Goal: Information Seeking & Learning: Learn about a topic

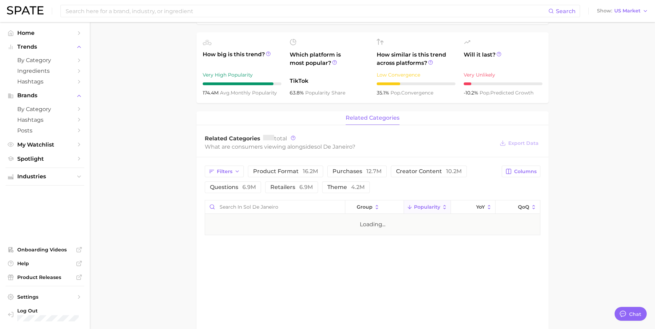
scroll to position [296, 0]
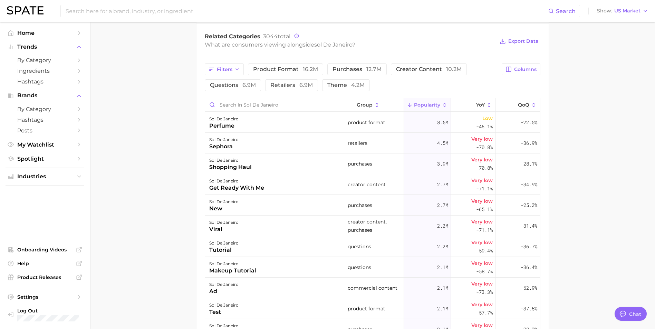
type textarea "x"
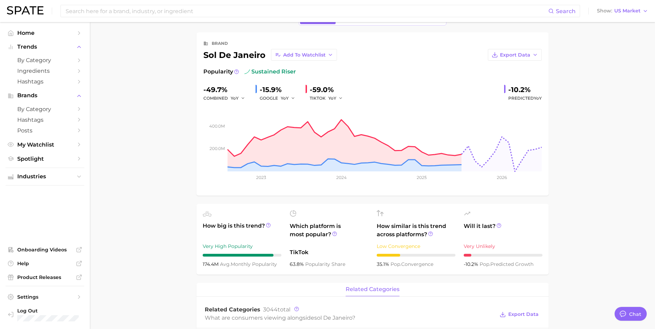
scroll to position [0, 0]
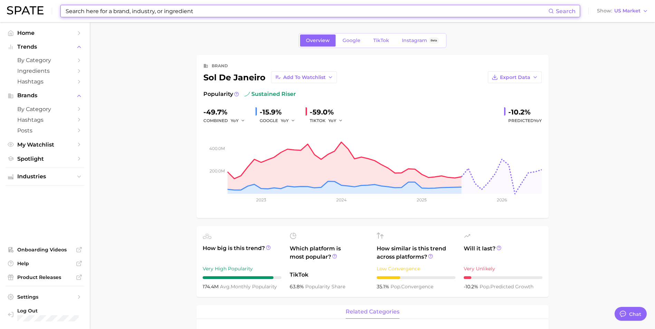
click at [119, 15] on input at bounding box center [306, 11] width 483 height 12
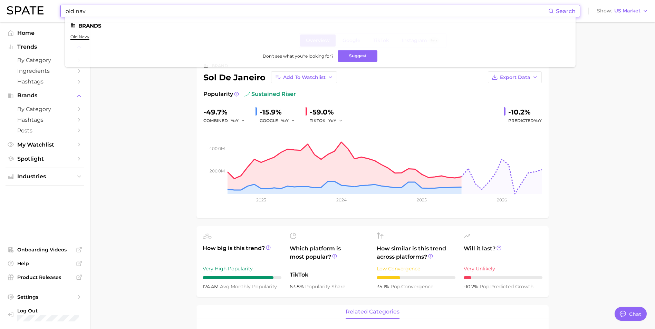
type input "old nav"
click at [78, 39] on ul "old navy" at bounding box center [319, 39] width 499 height 11
click at [80, 39] on link "old navy" at bounding box center [79, 36] width 19 height 5
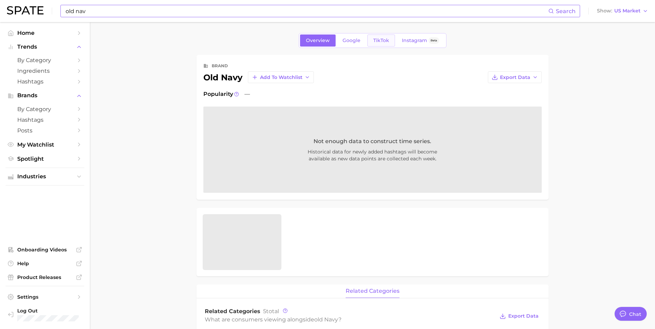
click at [384, 39] on span "TikTok" at bounding box center [381, 41] width 16 height 6
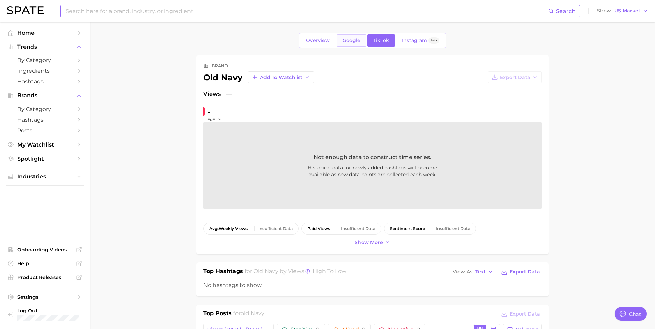
click at [364, 40] on link "Google" at bounding box center [351, 41] width 30 height 12
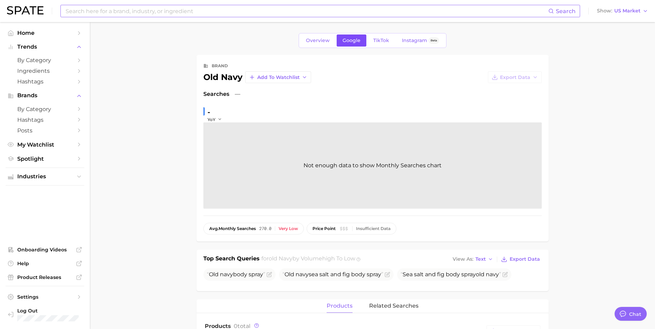
click at [344, 45] on link "Google" at bounding box center [351, 41] width 30 height 12
click at [329, 40] on span "Overview" at bounding box center [318, 41] width 24 height 6
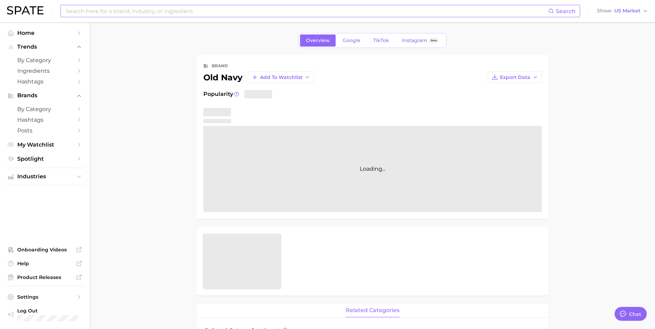
click at [335, 40] on div "Overview Google TikTok Instagram Beta" at bounding box center [373, 40] width 148 height 15
click at [348, 41] on span "Google" at bounding box center [351, 41] width 18 height 6
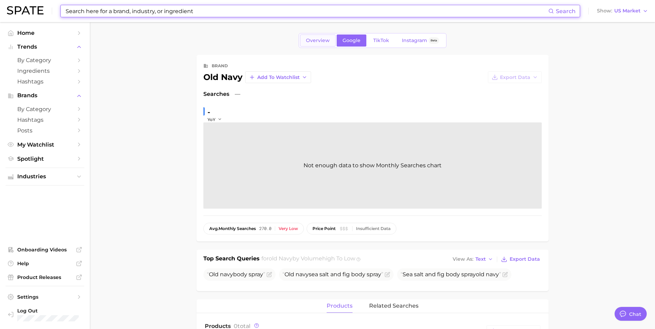
click at [328, 46] on link "Overview" at bounding box center [318, 41] width 36 height 12
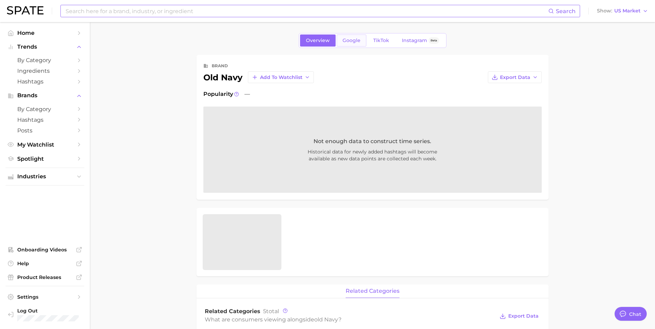
click at [361, 43] on link "Google" at bounding box center [351, 41] width 30 height 12
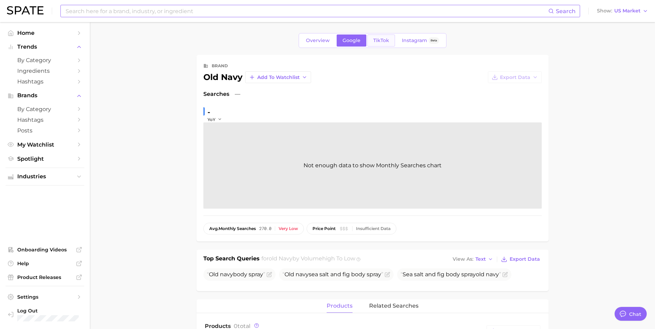
click at [379, 43] on span "TikTok" at bounding box center [381, 41] width 16 height 6
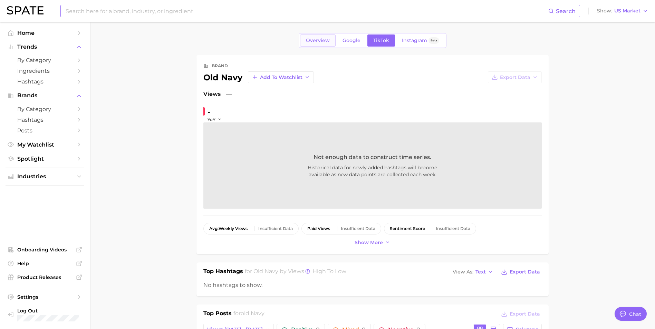
click at [329, 44] on link "Overview" at bounding box center [318, 41] width 36 height 12
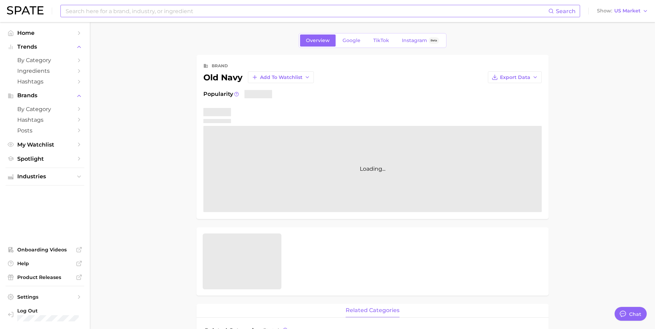
click at [158, 133] on main "Overview Google TikTok Instagram Beta brand old navy Add to Watchlist Export Da…" at bounding box center [372, 323] width 565 height 602
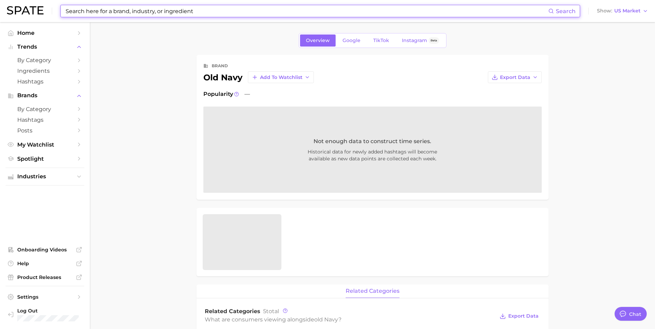
click at [198, 11] on input at bounding box center [306, 11] width 483 height 12
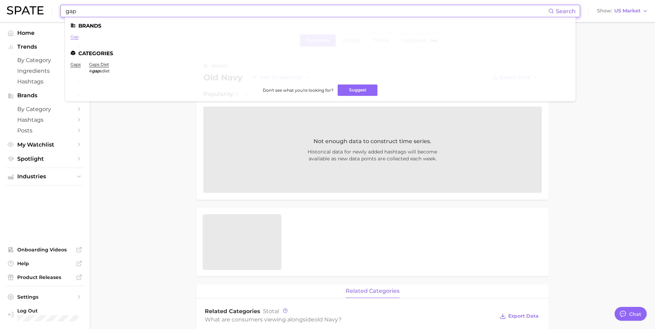
type input "gap"
click at [78, 38] on link "gap" at bounding box center [74, 36] width 8 height 5
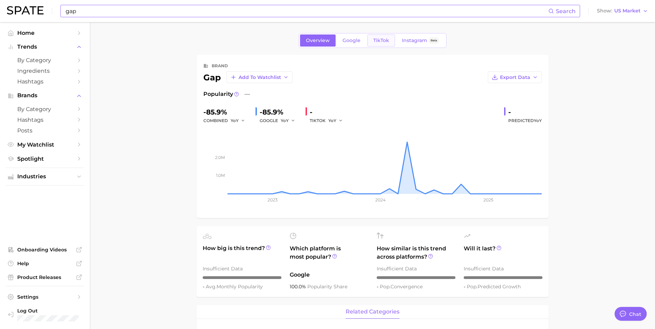
click at [383, 45] on link "TikTok" at bounding box center [381, 41] width 28 height 12
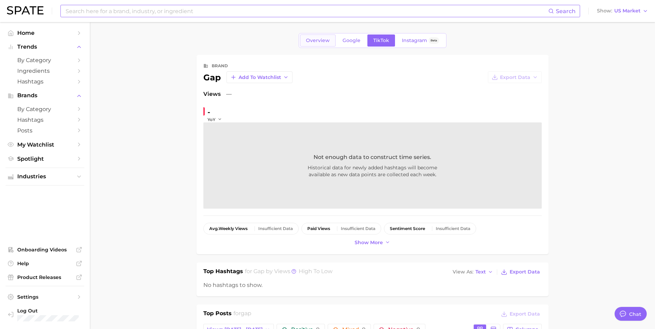
click at [324, 41] on span "Overview" at bounding box center [318, 41] width 24 height 6
